Goal: Information Seeking & Learning: Learn about a topic

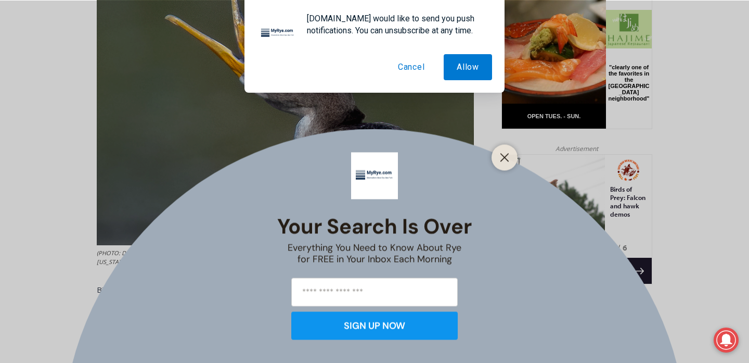
scroll to position [433, 0]
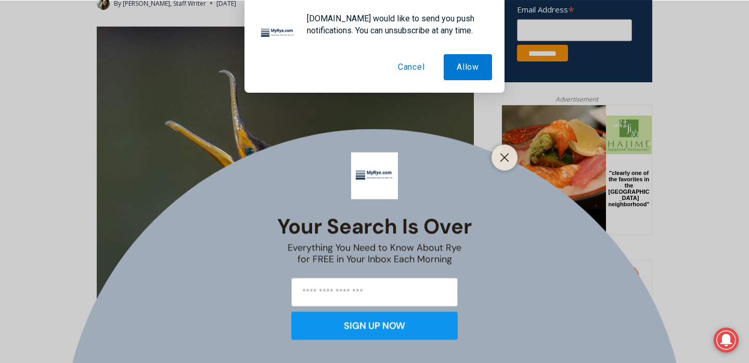
click at [414, 68] on button "Cancel" at bounding box center [411, 67] width 53 height 26
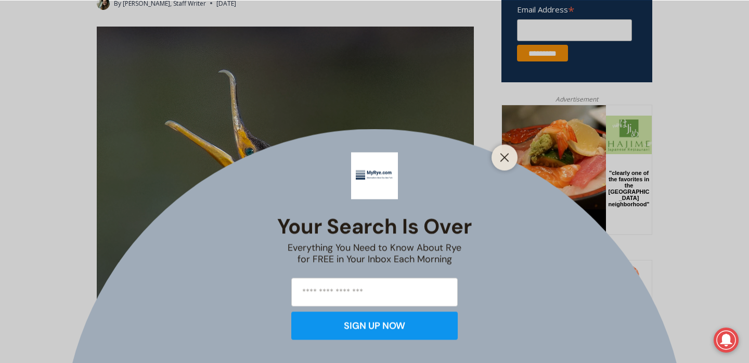
click at [503, 146] on div at bounding box center [505, 157] width 26 height 26
click at [496, 150] on div at bounding box center [505, 157] width 26 height 26
click at [504, 160] on icon "Close" at bounding box center [504, 156] width 9 height 9
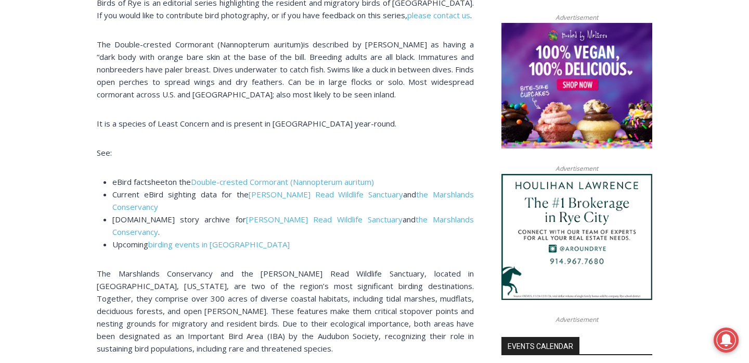
scroll to position [832, 0]
